Goal: Information Seeking & Learning: Learn about a topic

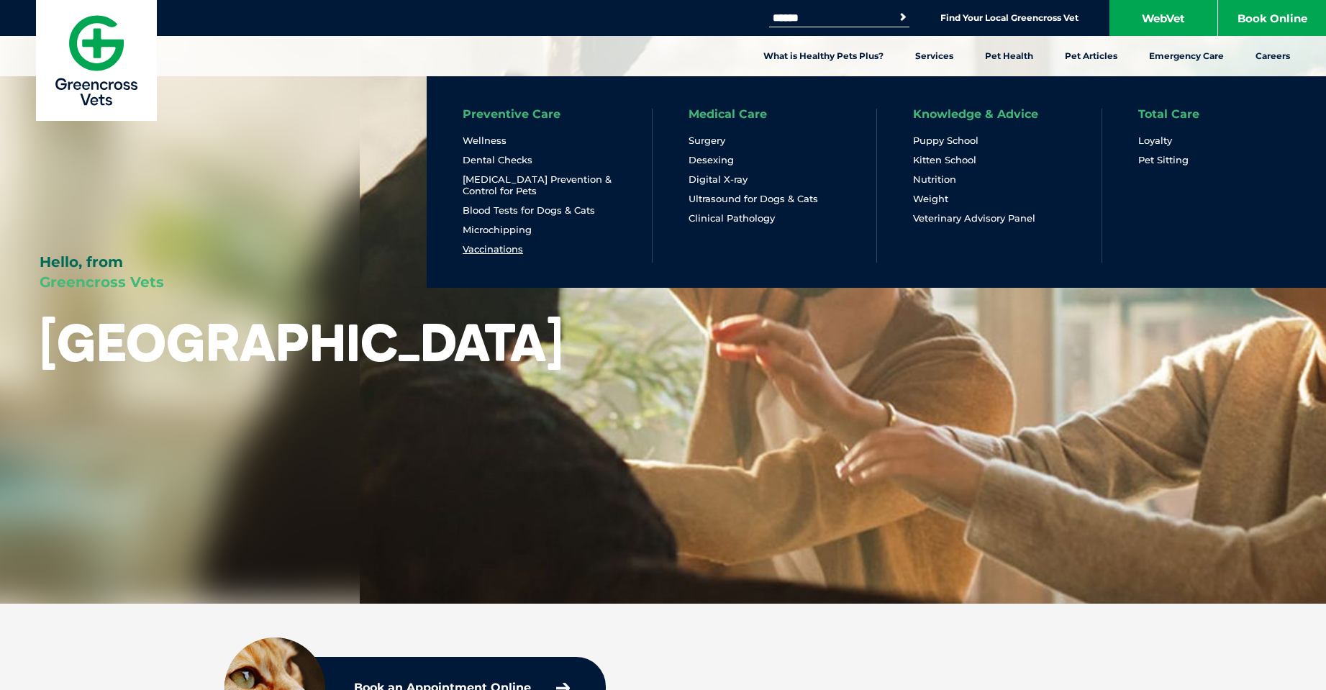
click at [510, 252] on link "Vaccinations" at bounding box center [493, 249] width 60 height 12
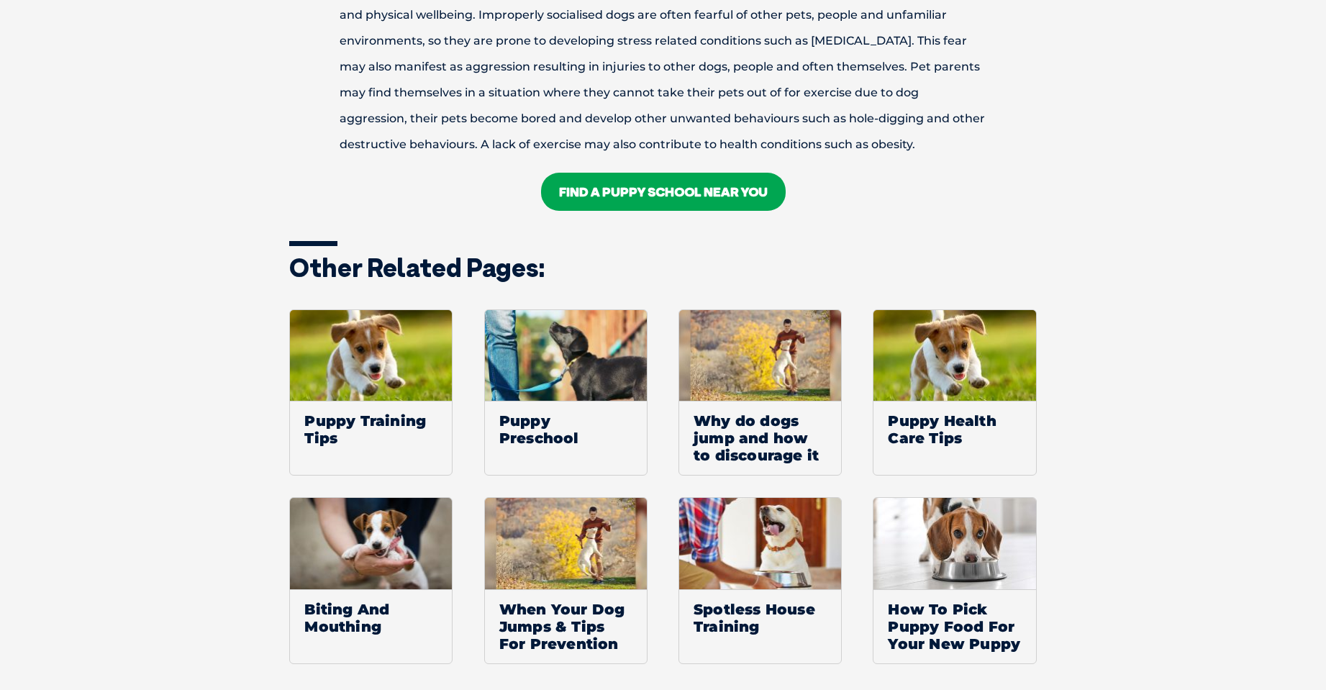
scroll to position [2015, 0]
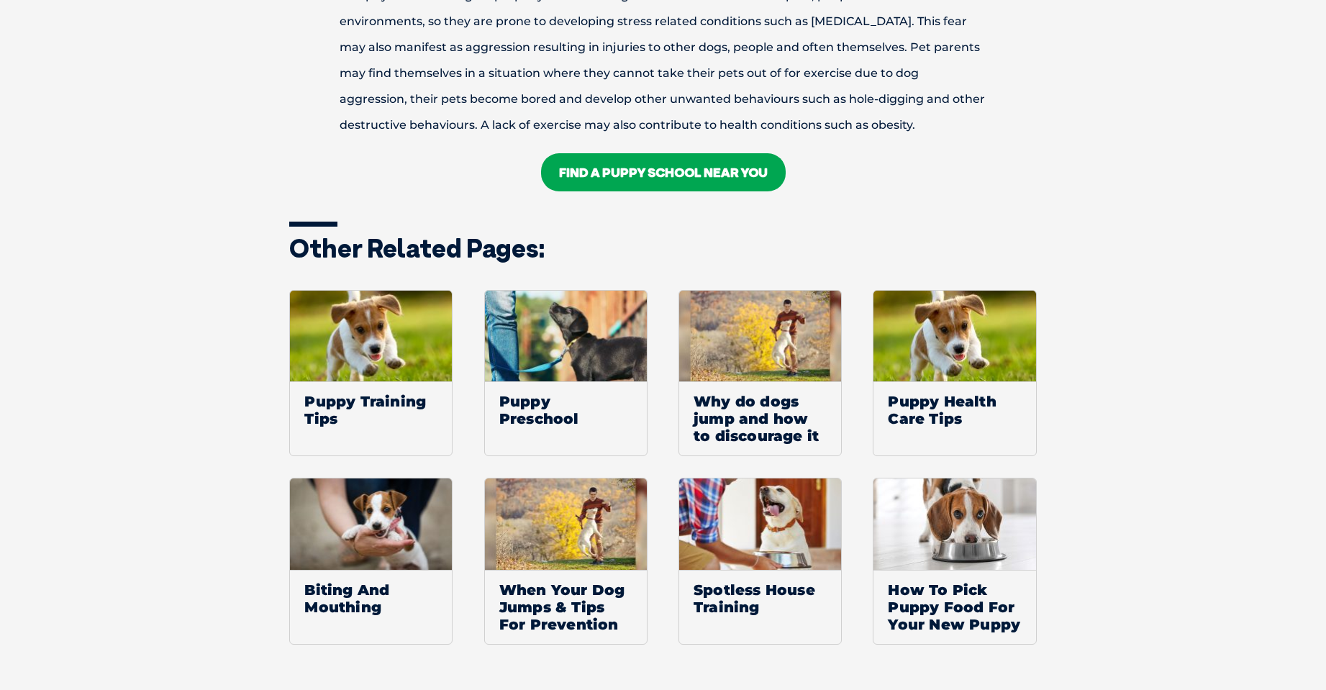
click at [706, 170] on link "FIND A Puppy School NEAR YOU" at bounding box center [663, 172] width 245 height 38
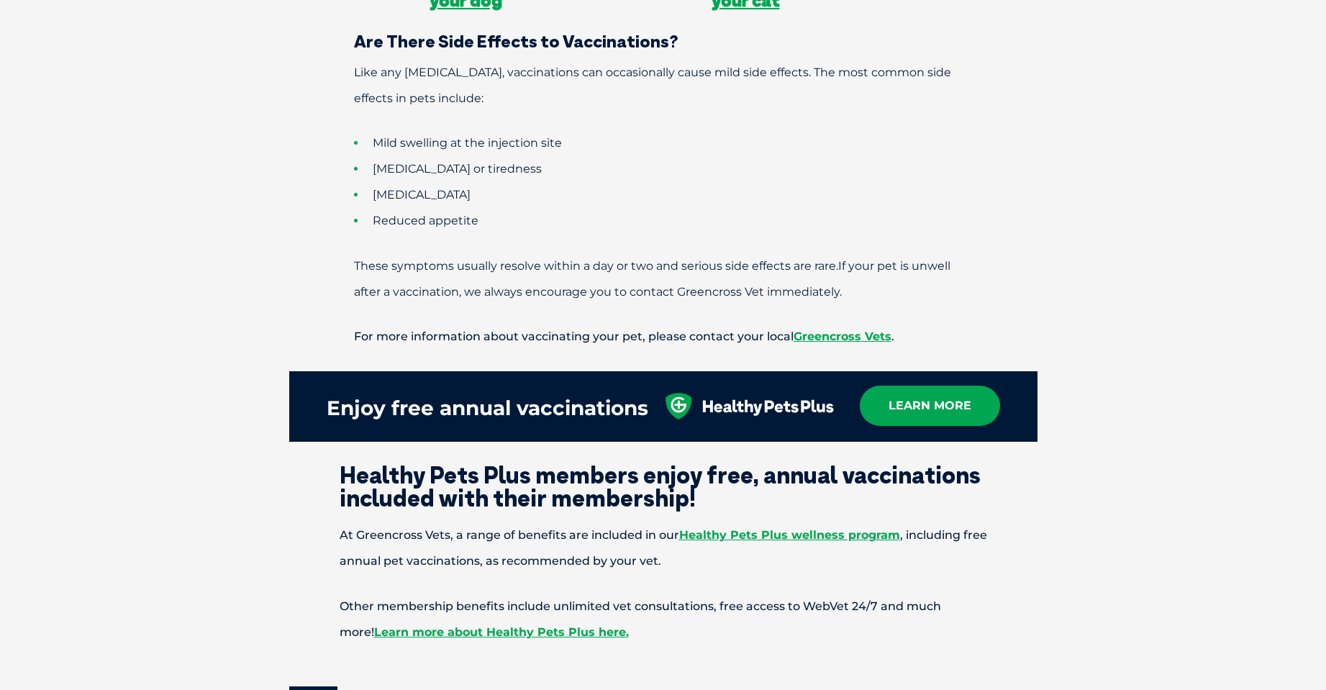
scroll to position [1367, 0]
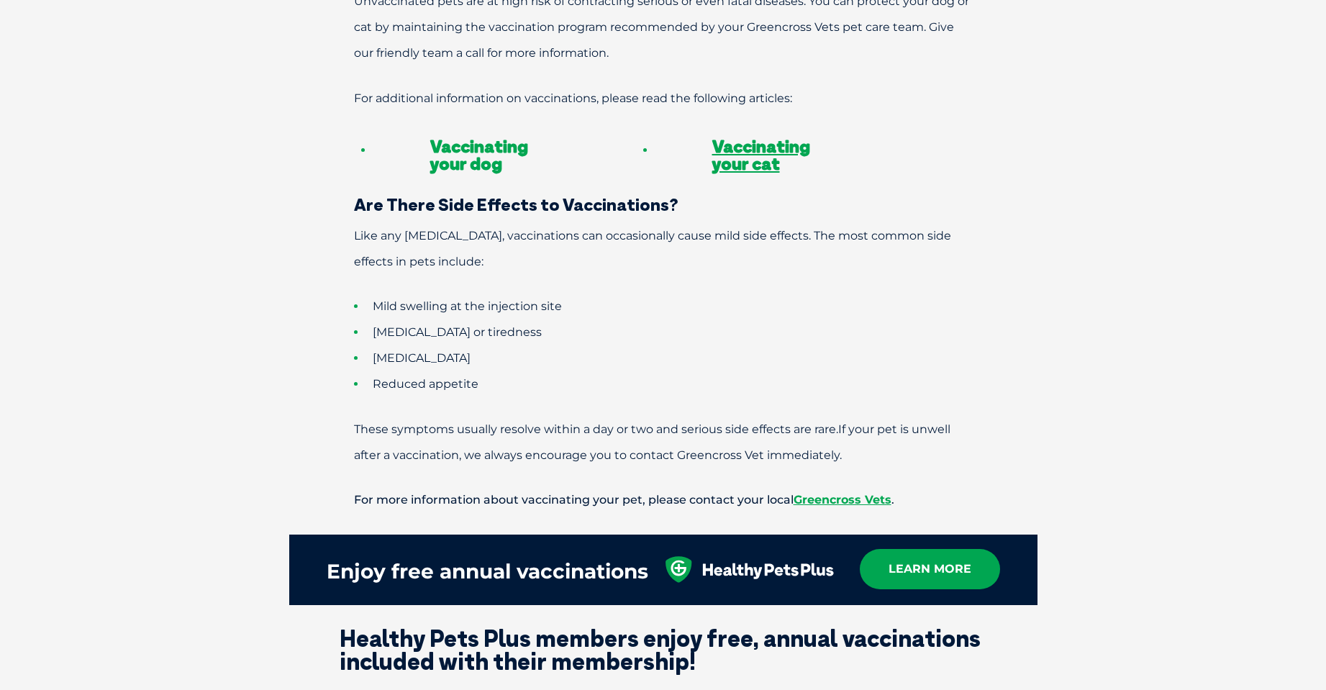
click at [457, 147] on link "Vaccinating your dog" at bounding box center [479, 154] width 98 height 39
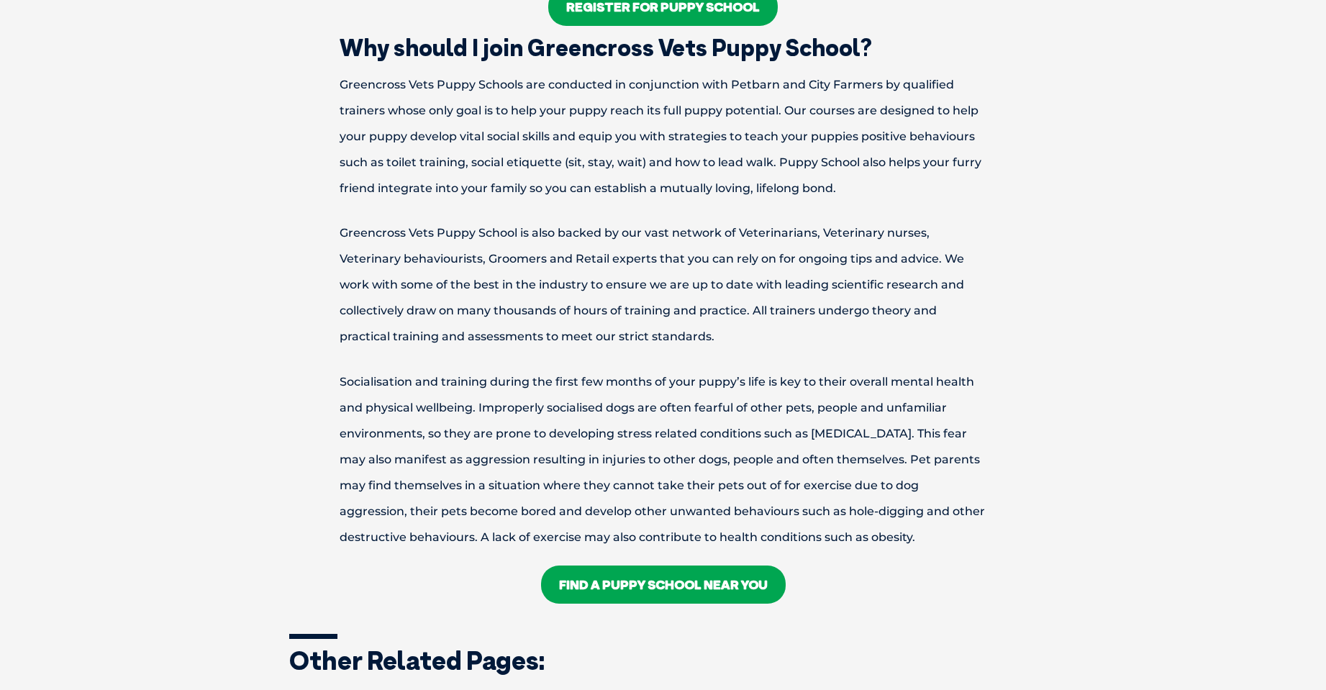
scroll to position [1295, 0]
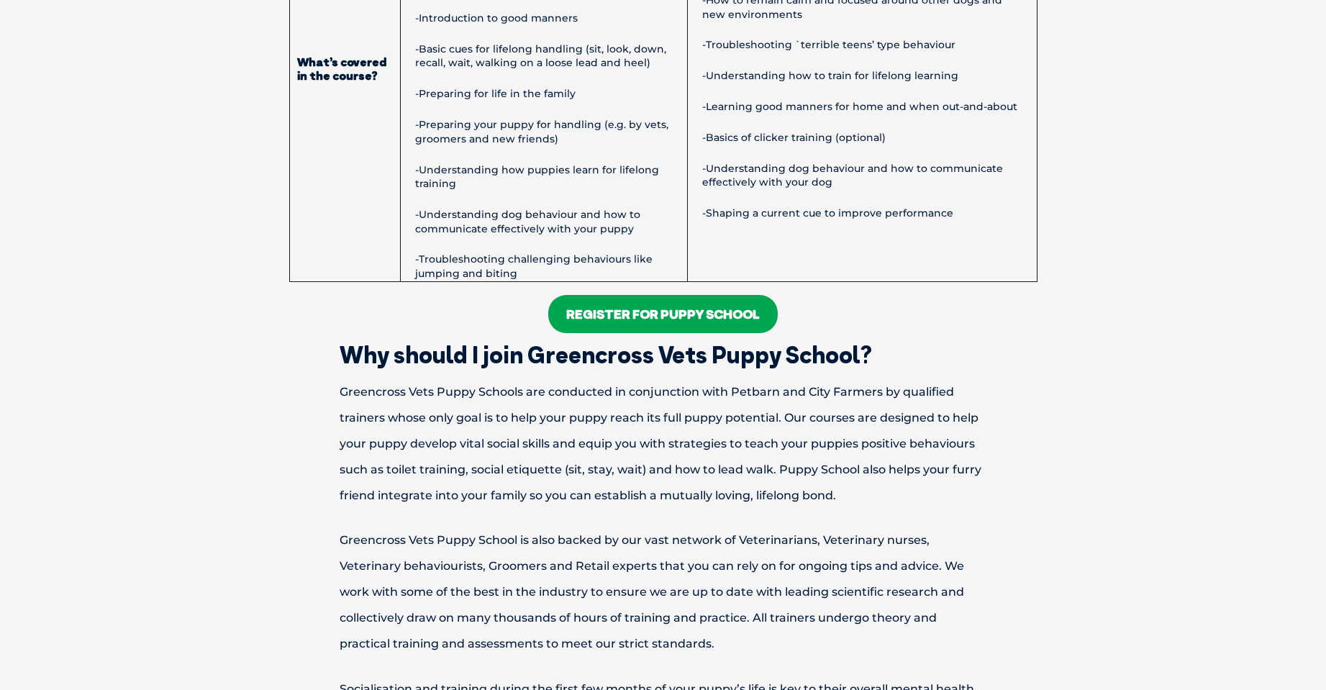
click at [668, 312] on link "Register For Puppy School" at bounding box center [663, 314] width 230 height 38
